Goal: Information Seeking & Learning: Learn about a topic

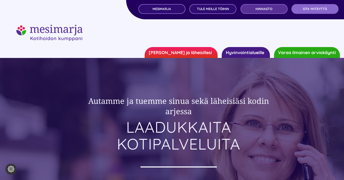
click at [270, 9] on span "Hinnasto" at bounding box center [263, 9] width 17 height 4
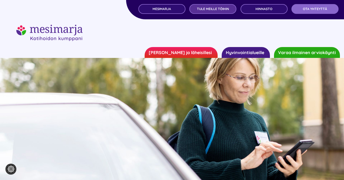
click at [221, 8] on span "TULE MEILLE TÖIHIN" at bounding box center [213, 9] width 32 height 4
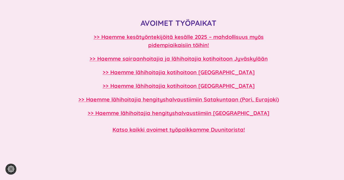
scroll to position [472, 0]
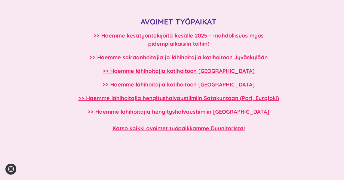
click at [215, 57] on b ">> Haemme sairaanhoitajia ja lähihoitajia kotihoitoon Jyväskylään" at bounding box center [179, 57] width 178 height 7
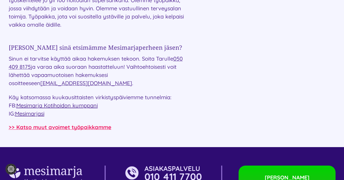
scroll to position [801, 0]
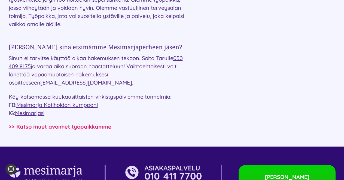
click at [96, 125] on b ">> Katso muut avoimet työpaikkamme" at bounding box center [60, 126] width 103 height 7
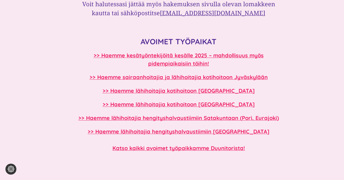
scroll to position [436, 0]
